Goal: Check status: Check status

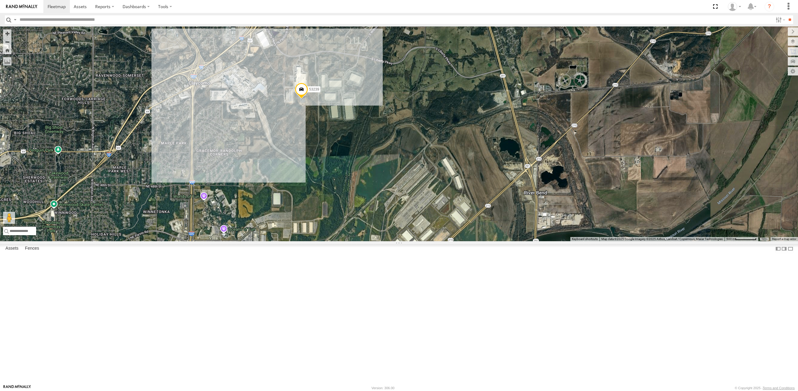
drag, startPoint x: 254, startPoint y: 140, endPoint x: 313, endPoint y: 153, distance: 59.8
click at [313, 153] on div "53206 53271 53247 53246 53151 53258 53203 53104 53145 53257 53133 53105 53217 5…" at bounding box center [399, 133] width 798 height 215
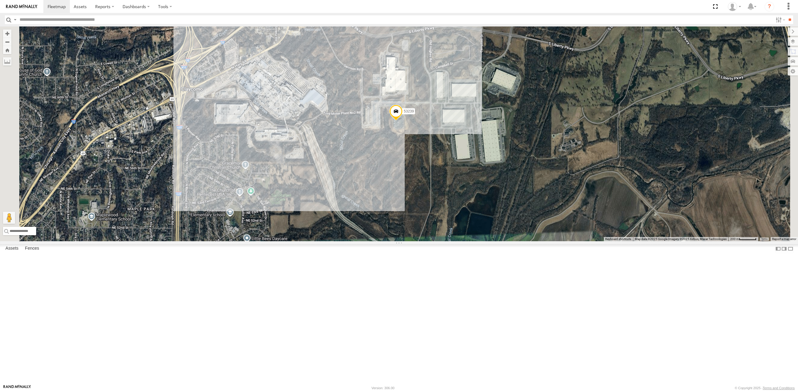
drag, startPoint x: 332, startPoint y: 154, endPoint x: 369, endPoint y: 161, distance: 37.0
click at [369, 161] on div "53206 53271 53247 53246 53151 53258 53203 53104 53145 53257 53133 53105 53217 5…" at bounding box center [399, 133] width 798 height 215
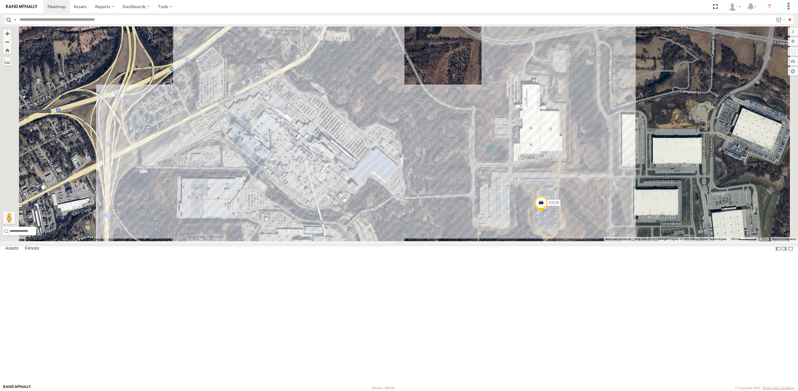
drag, startPoint x: 367, startPoint y: 161, endPoint x: 406, endPoint y: 221, distance: 71.3
click at [406, 221] on div "53206 53271 53247 53246 53151 53258 53203 53104 53145 53257 53133 53105 53217 5…" at bounding box center [399, 133] width 798 height 215
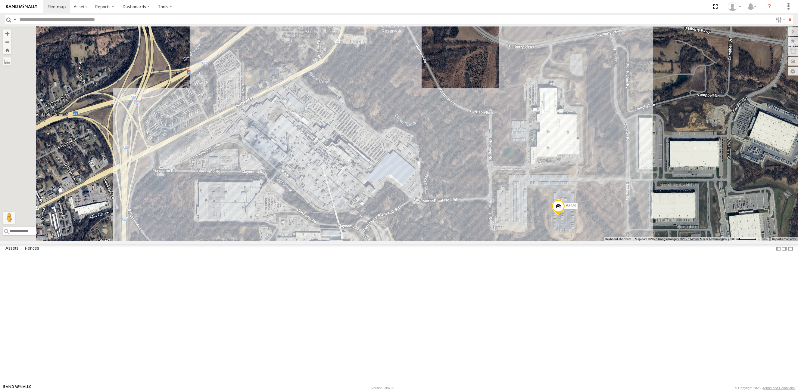
drag, startPoint x: 242, startPoint y: 218, endPoint x: 260, endPoint y: 221, distance: 18.1
click at [260, 221] on div "53206 53271 53247 53246 53151 53258 53203 53104 53145 53257 53133 53105 53217 5…" at bounding box center [399, 133] width 798 height 215
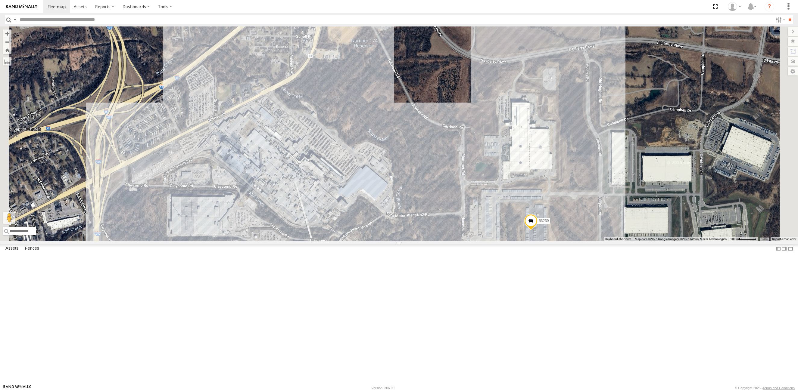
drag, startPoint x: 460, startPoint y: 157, endPoint x: 432, endPoint y: 172, distance: 31.7
click at [432, 172] on div "53206 53271 53247 53246 53151 53258 53203 53104 53145 53257 53133 53105 53217 5…" at bounding box center [399, 133] width 798 height 215
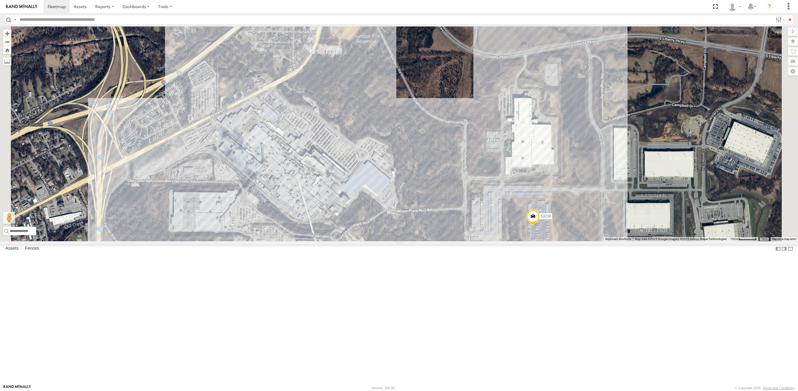
drag, startPoint x: 368, startPoint y: 219, endPoint x: 370, endPoint y: 214, distance: 5.5
click at [370, 214] on div "53206 53271 53247 53246 53151 53258 53203 53104 53145 53257 53133 53105 53217 5…" at bounding box center [399, 133] width 798 height 215
click at [353, 218] on div "53206 53271 53247 53246 53151 53258 53203 53104 53145 53257 53133 53105 53217 5…" at bounding box center [399, 133] width 798 height 215
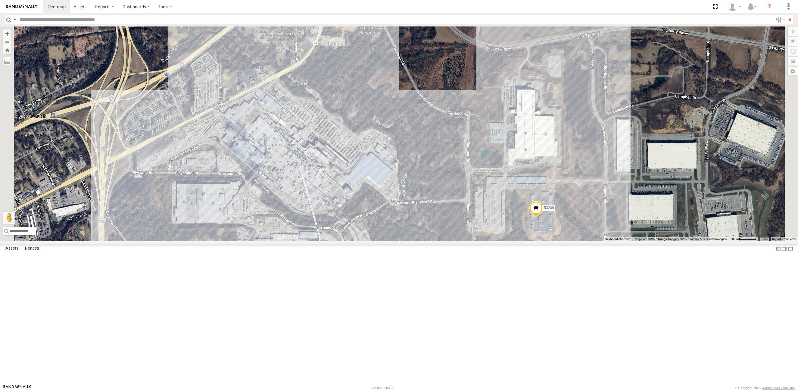
drag, startPoint x: 365, startPoint y: 231, endPoint x: 368, endPoint y: 222, distance: 9.1
click at [368, 222] on div "53206 53271 53247 53246 53151 53258 53203 53104 53145 53257 53133 53105 53217 5…" at bounding box center [399, 133] width 798 height 215
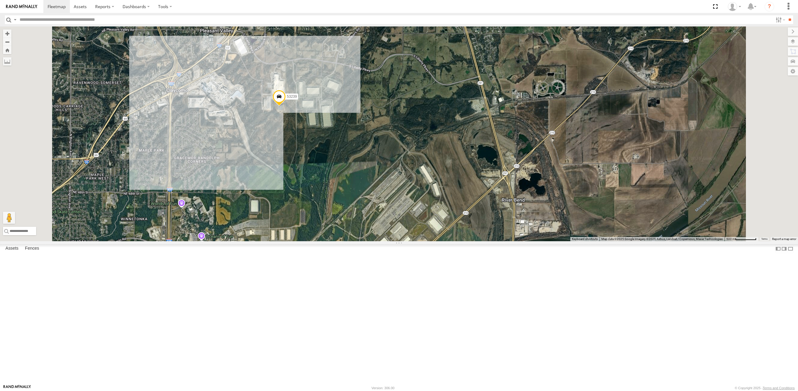
drag, startPoint x: 298, startPoint y: 160, endPoint x: 311, endPoint y: 163, distance: 13.4
click at [311, 163] on div "53247 53217 53286 53253 53137 53265 53211 53240 53228 53239" at bounding box center [399, 133] width 798 height 215
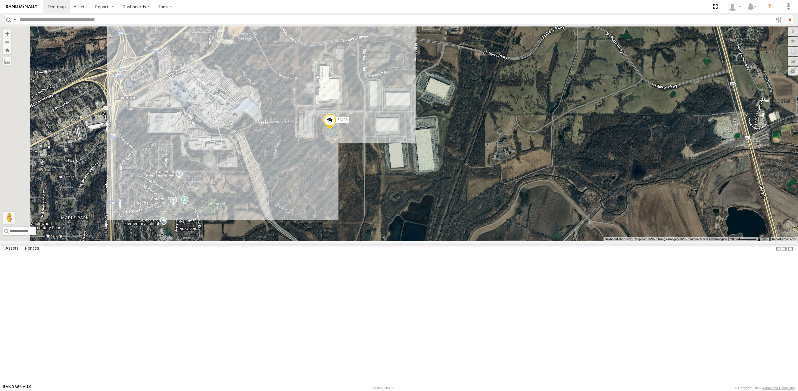
drag, startPoint x: 271, startPoint y: 138, endPoint x: 307, endPoint y: 165, distance: 45.1
click at [307, 165] on div "53247 53217 53286 53253 53137 53265 53211 53240 53228 53239" at bounding box center [399, 133] width 798 height 215
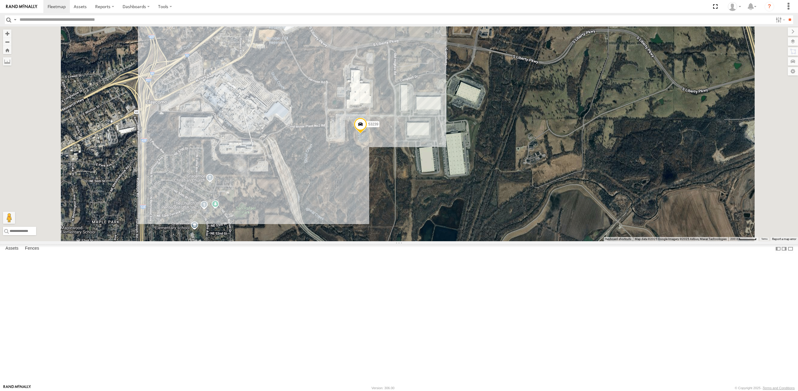
drag, startPoint x: 289, startPoint y: 166, endPoint x: 321, endPoint y: 170, distance: 32.5
click at [321, 170] on div "53247 53217 53286 53253 53137 53265 53211 53240 53228 53239" at bounding box center [399, 133] width 798 height 215
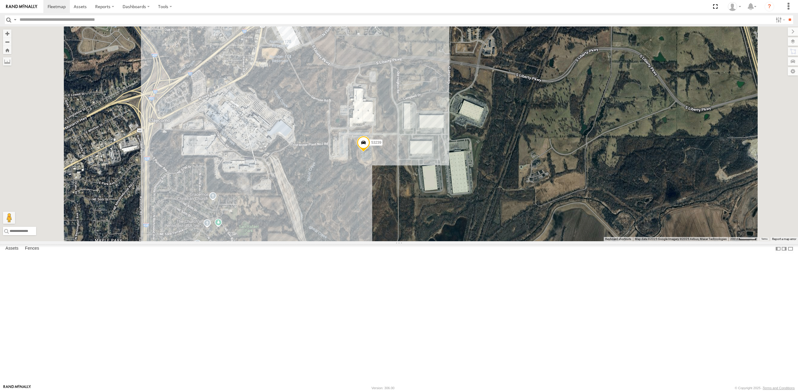
drag, startPoint x: 314, startPoint y: 160, endPoint x: 318, endPoint y: 179, distance: 19.8
click at [318, 179] on div "53247 53217 53286 53253 53137 53265 53211 53240 53228 53239" at bounding box center [399, 133] width 798 height 215
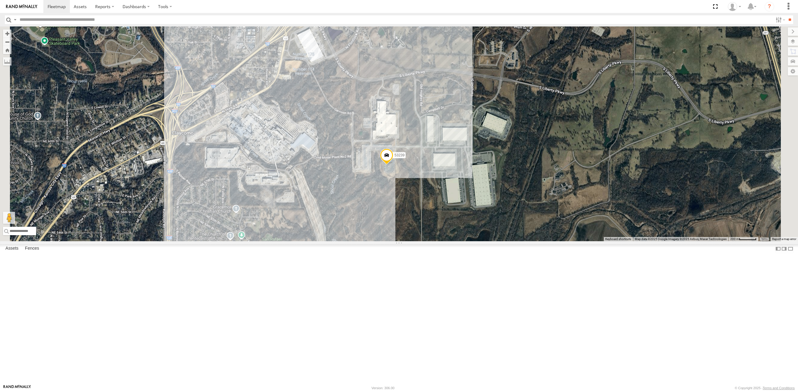
drag, startPoint x: 340, startPoint y: 160, endPoint x: 364, endPoint y: 172, distance: 27.5
click at [364, 172] on div "53247 53217 53286 53253 53137 53265 53211 53240 53228 53239" at bounding box center [399, 133] width 798 height 215
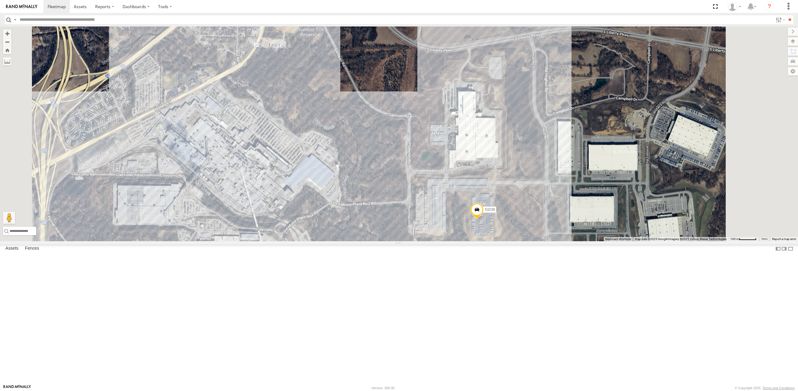
drag, startPoint x: 361, startPoint y: 210, endPoint x: 353, endPoint y: 199, distance: 13.4
click at [353, 199] on div "53247 53217 53286 53253 53137 53265 53211 53240 53228 53239" at bounding box center [399, 133] width 798 height 215
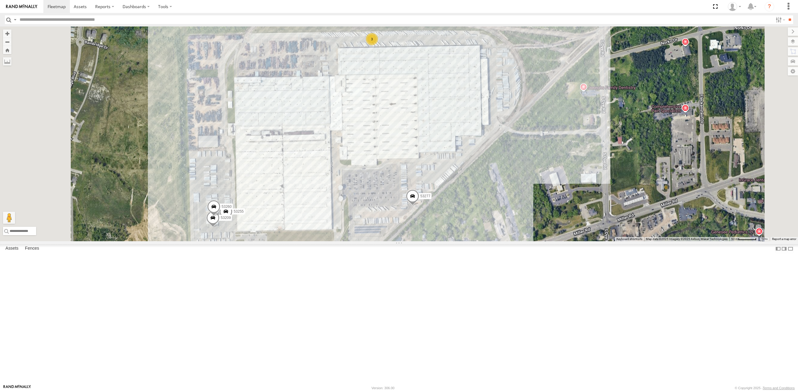
drag, startPoint x: 375, startPoint y: 246, endPoint x: 370, endPoint y: 223, distance: 23.0
click at [370, 223] on div "53247 53217 53286 53253 53137 53265 53211 53240 53228 53258 53250 53104 53221 5…" at bounding box center [399, 133] width 798 height 215
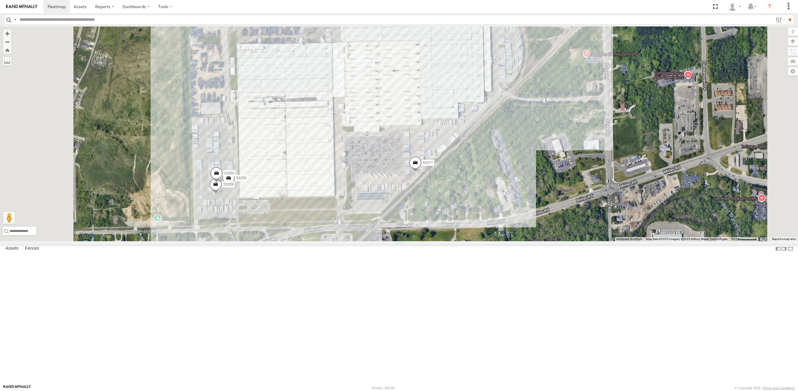
drag, startPoint x: 404, startPoint y: 189, endPoint x: 406, endPoint y: 155, distance: 34.1
click at [406, 155] on div "53247 53217 53286 53253 53137 53265 53211 53240 53228 53258 53250 53104 53221 5…" at bounding box center [399, 133] width 798 height 215
